Goal: Transaction & Acquisition: Subscribe to service/newsletter

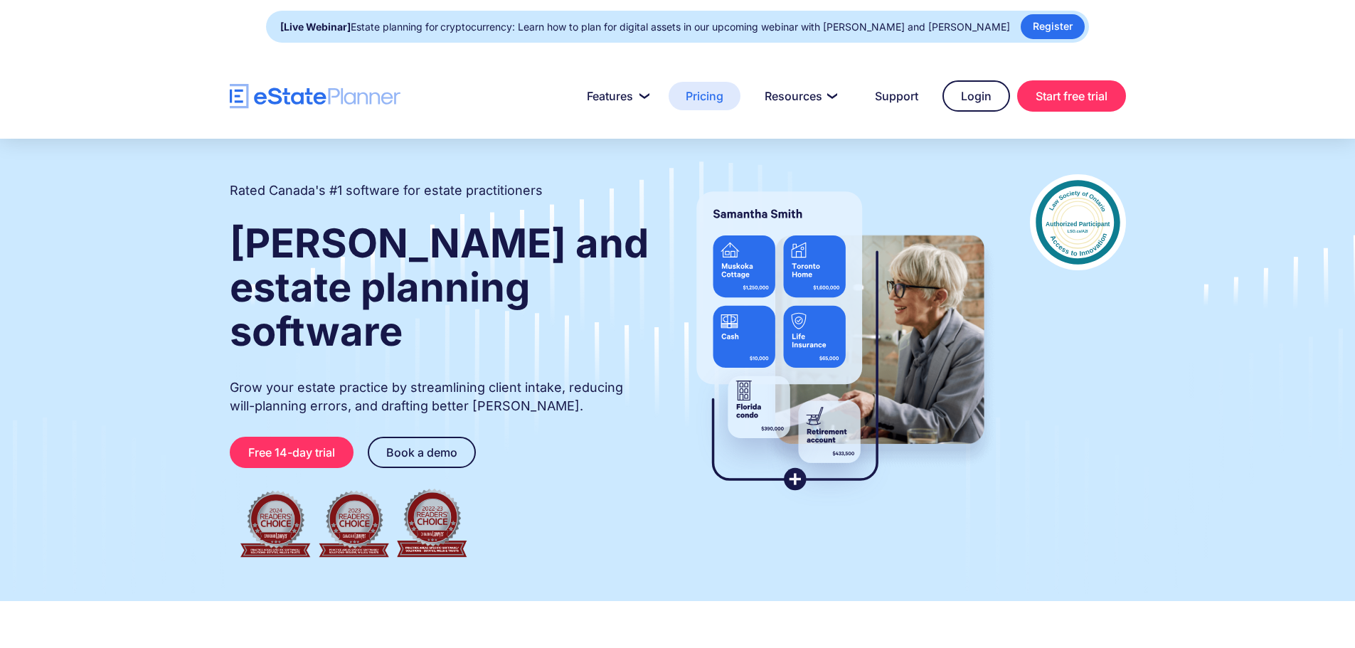
click at [711, 102] on link "Pricing" at bounding box center [705, 96] width 72 height 28
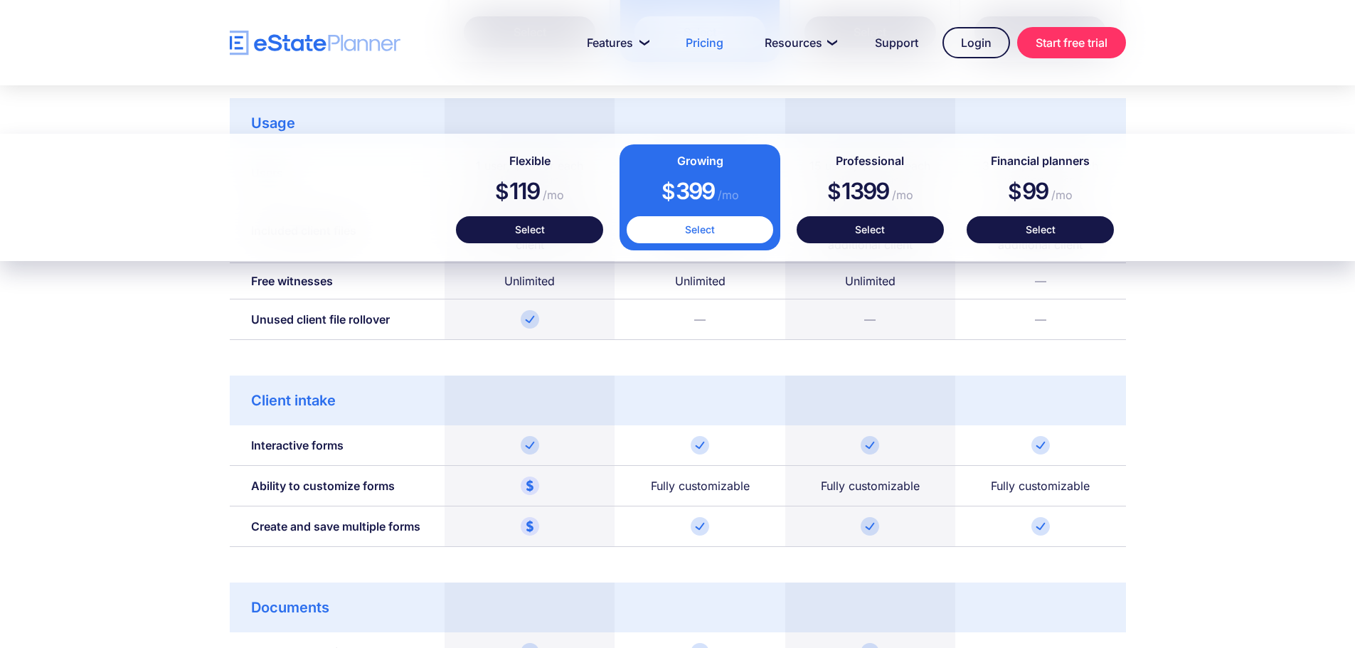
scroll to position [1020, 0]
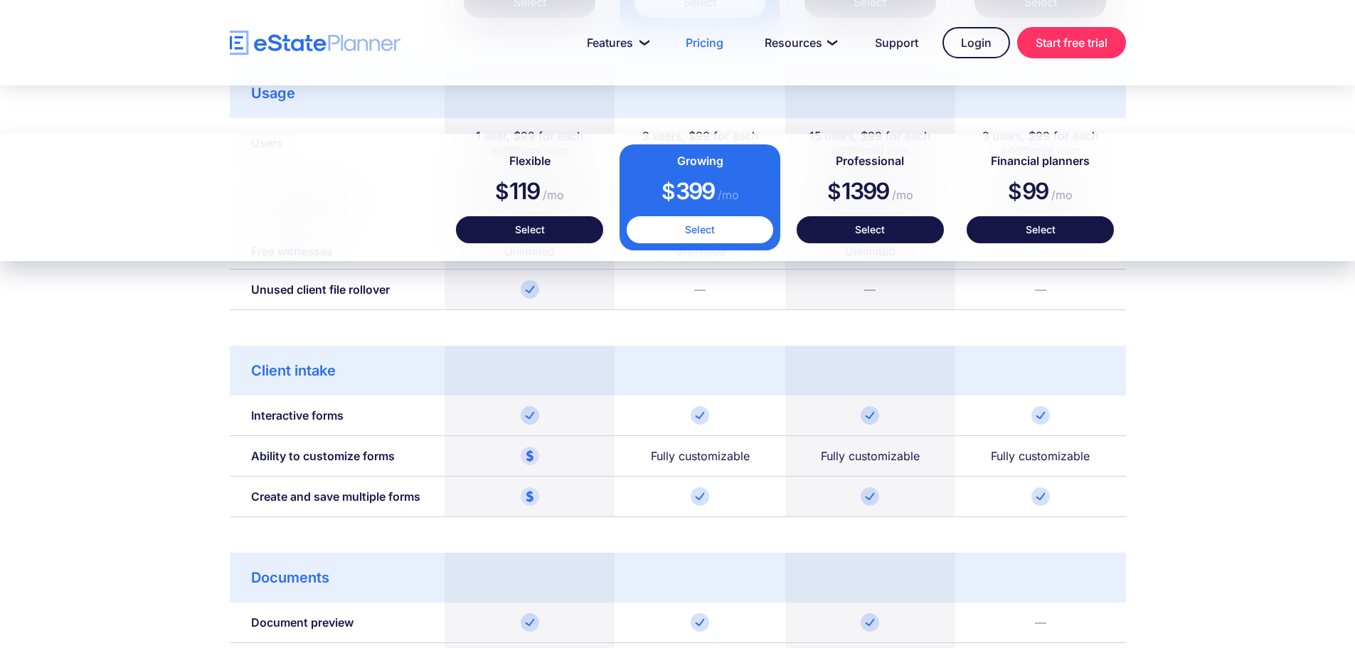
click at [534, 455] on img at bounding box center [530, 456] width 18 height 18
drag, startPoint x: 1354, startPoint y: 259, endPoint x: 1357, endPoint y: 282, distance: 23.6
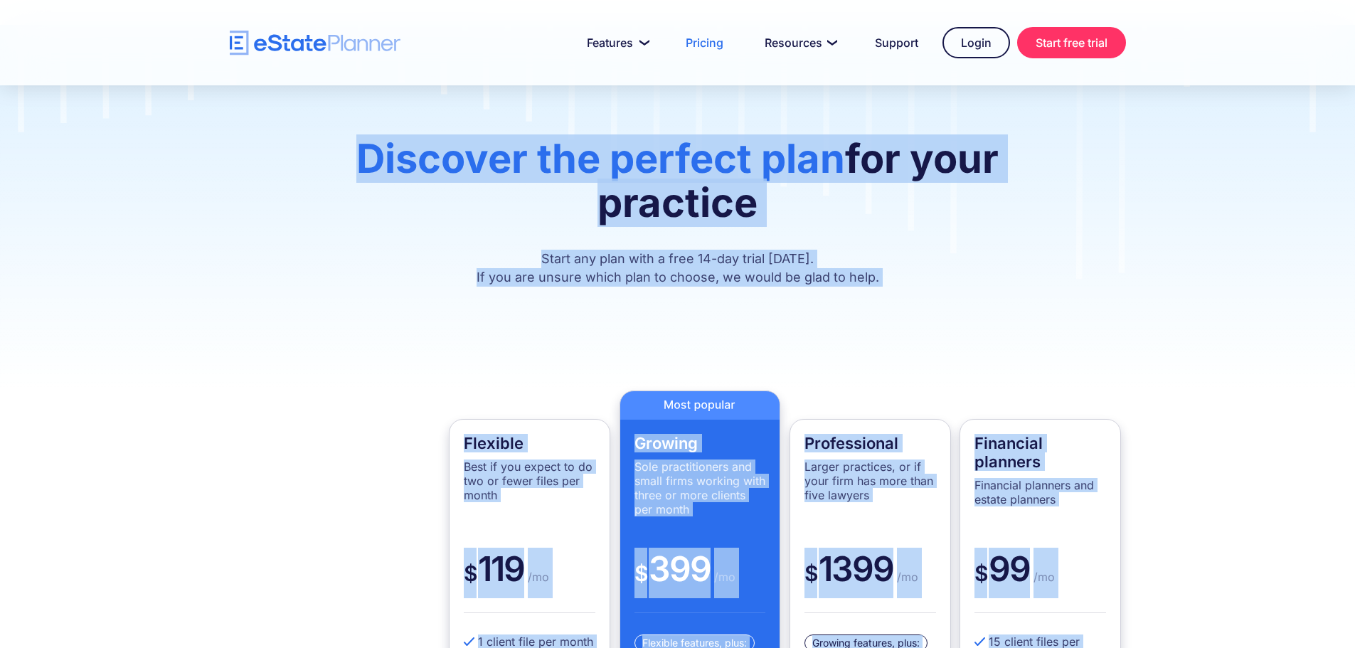
scroll to position [100, 0]
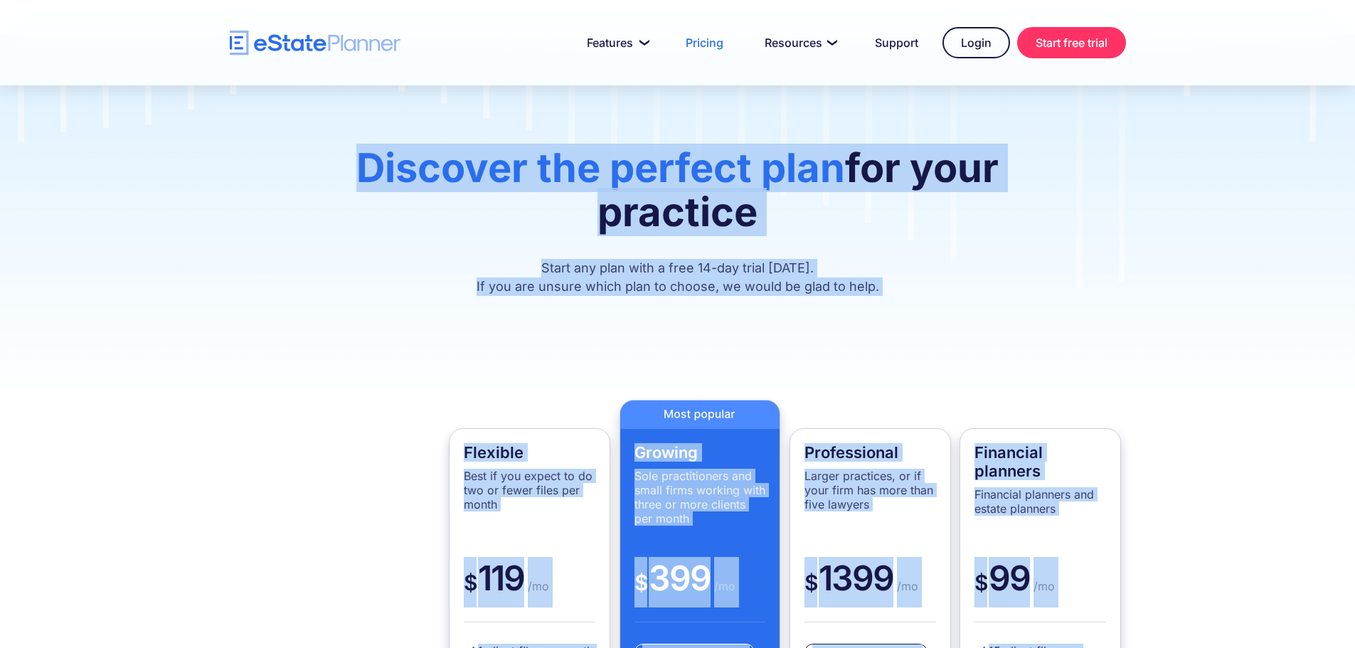
click at [1285, 226] on div "Discover the perfect plan for your practice Start any plan with a free 14-day t…" at bounding box center [677, 217] width 1355 height 366
